Goal: Navigation & Orientation: Find specific page/section

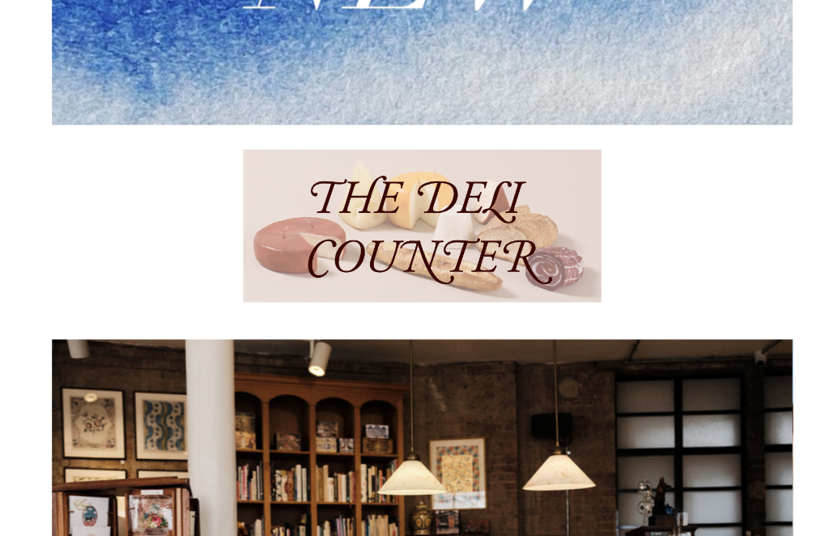
scroll to position [575, 0]
click at [431, 222] on img at bounding box center [414, 222] width 351 height 150
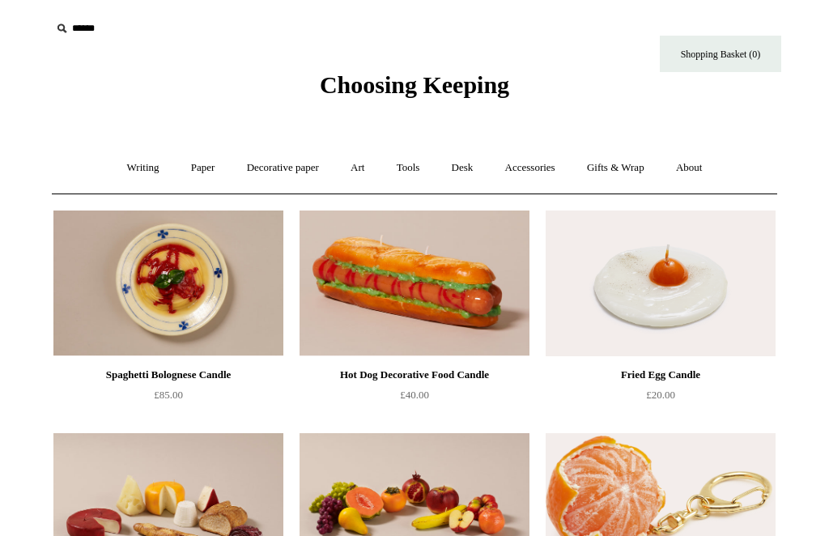
click at [534, 171] on link "Accessories +" at bounding box center [530, 168] width 79 height 43
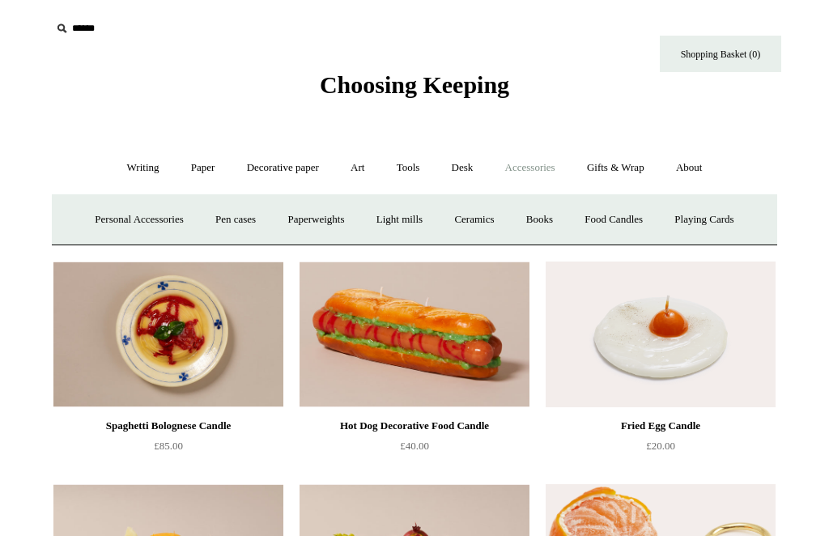
click at [129, 215] on link "Personal Accessories +" at bounding box center [138, 219] width 117 height 43
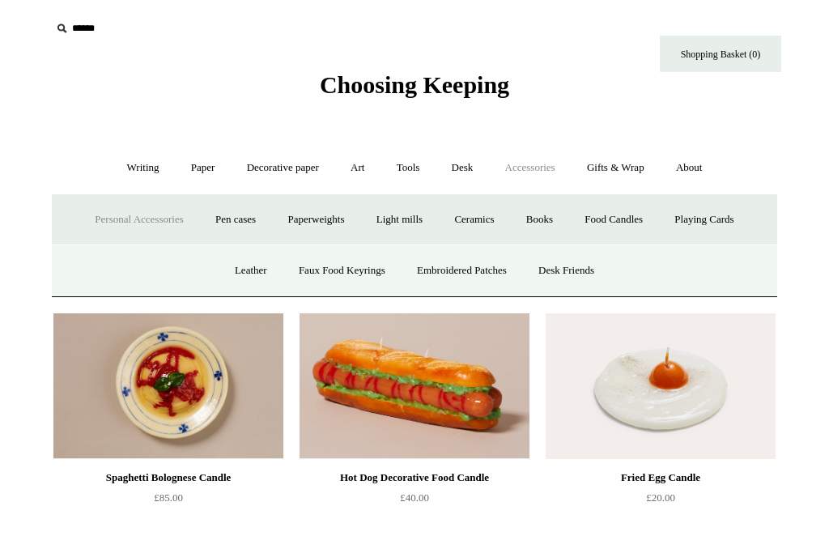
click at [578, 270] on link "Desk Friends" at bounding box center [566, 270] width 85 height 43
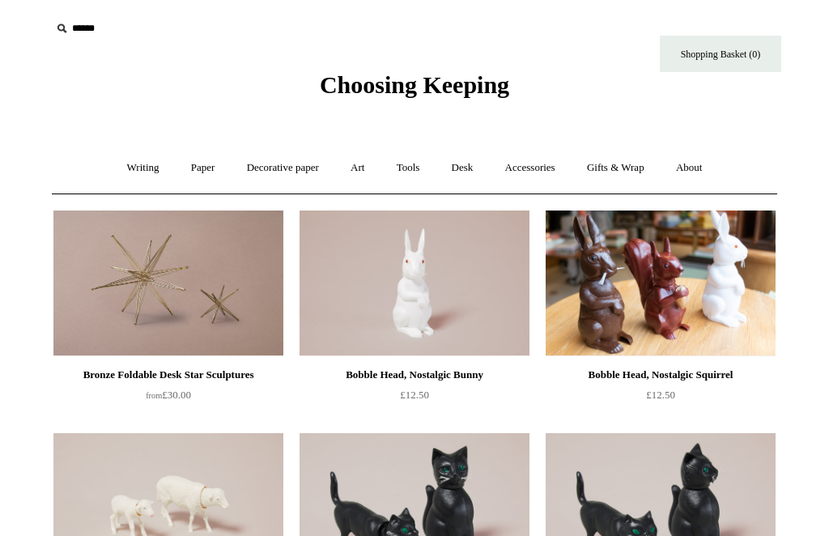
click at [360, 164] on link "Art +" at bounding box center [357, 168] width 43 height 43
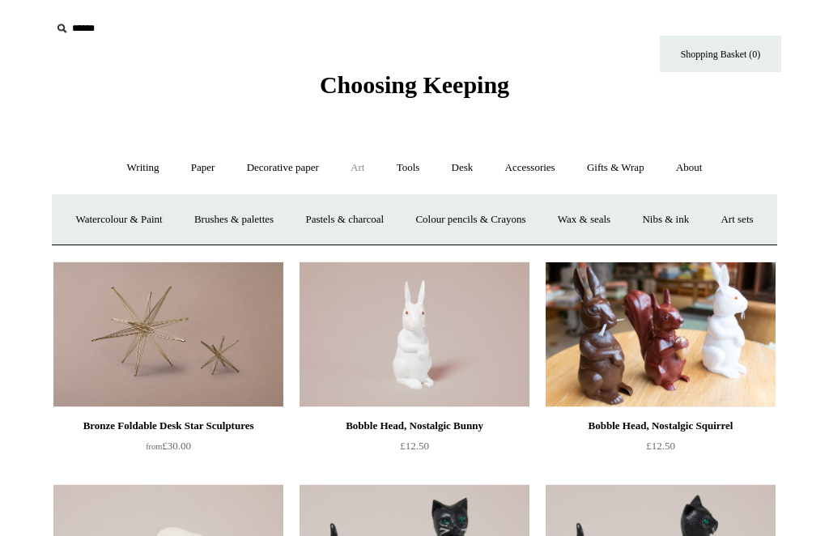
click at [465, 163] on link "Desk +" at bounding box center [462, 168] width 51 height 43
click at [464, 177] on link "Desk -" at bounding box center [462, 168] width 51 height 43
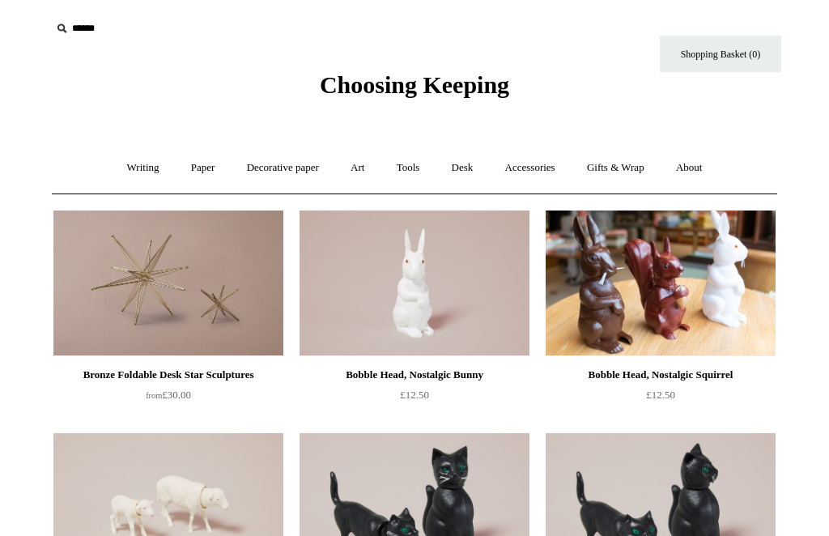
click at [466, 173] on link "Desk +" at bounding box center [462, 168] width 51 height 43
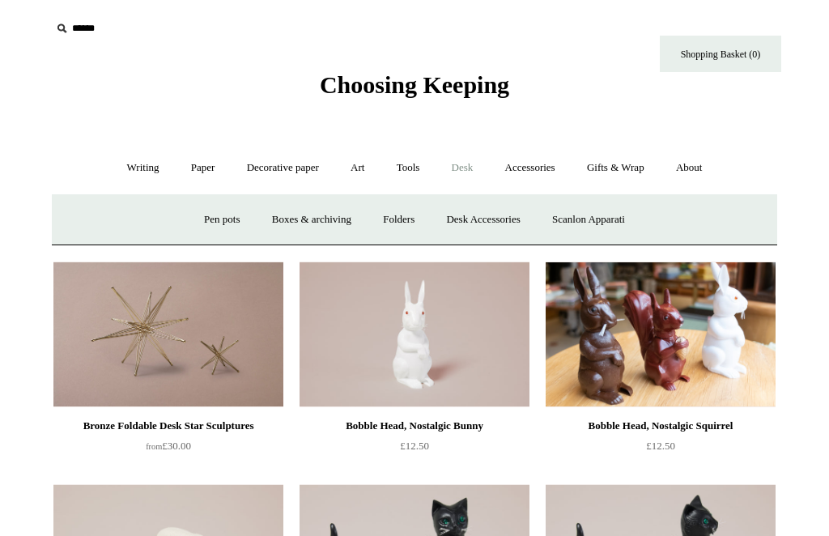
click at [476, 218] on link "Desk Accessories" at bounding box center [483, 219] width 103 height 43
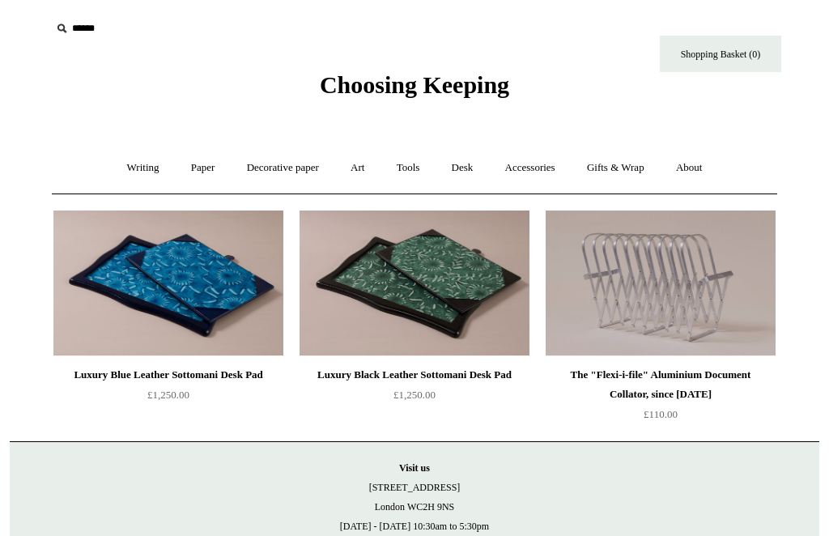
click at [460, 173] on link "Desk +" at bounding box center [462, 168] width 51 height 43
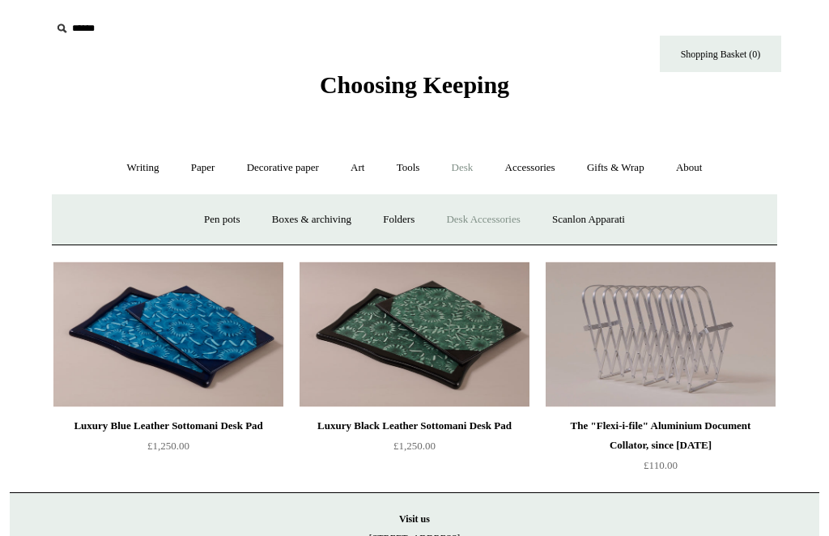
click at [298, 217] on link "Boxes & archiving" at bounding box center [312, 219] width 109 height 43
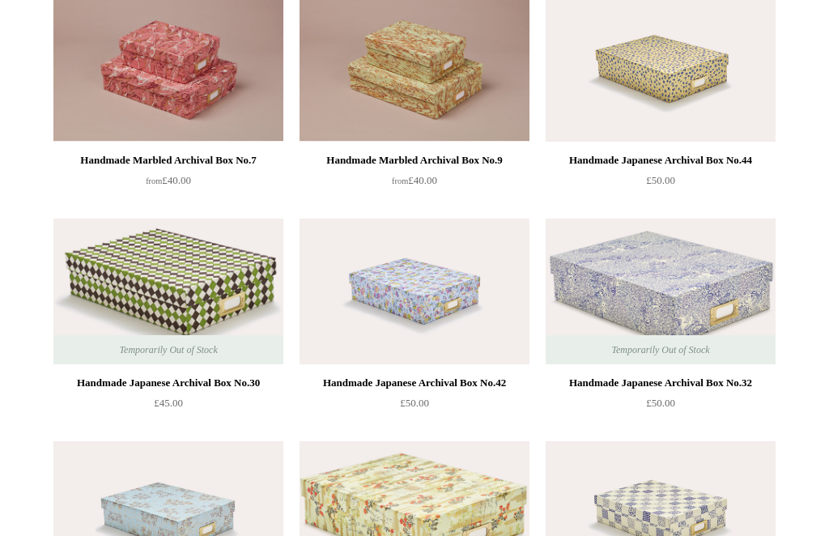
scroll to position [873, 0]
